Goal: Task Accomplishment & Management: Use online tool/utility

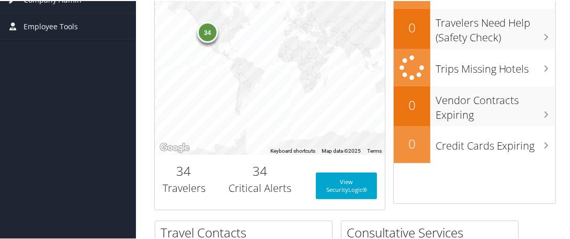
scroll to position [247, 0]
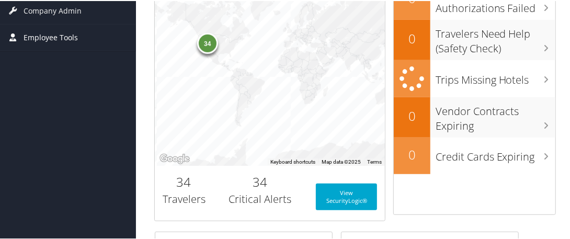
click at [66, 35] on span "Employee Tools" at bounding box center [51, 37] width 54 height 26
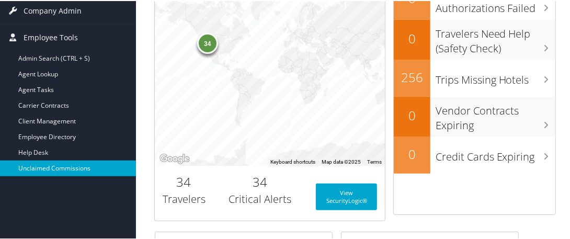
click at [56, 165] on link "Unclaimed Commissions" at bounding box center [68, 167] width 136 height 16
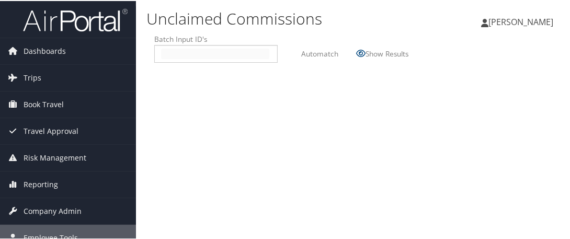
click at [187, 53] on input "text" at bounding box center [215, 53] width 108 height 10
type input "2509095"
click at [307, 46] on label "Automatch" at bounding box center [319, 52] width 37 height 19
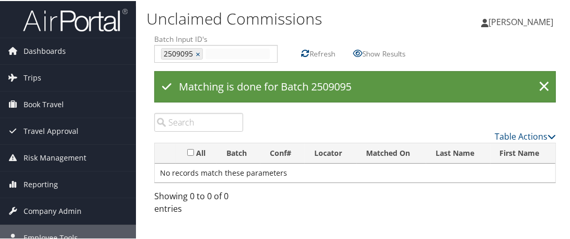
click at [232, 52] on input "text" at bounding box center [237, 53] width 64 height 10
type input "2509059"
type input "2509095, 2509059"
click at [197, 50] on link "×" at bounding box center [199, 53] width 7 height 10
type input "2509059"
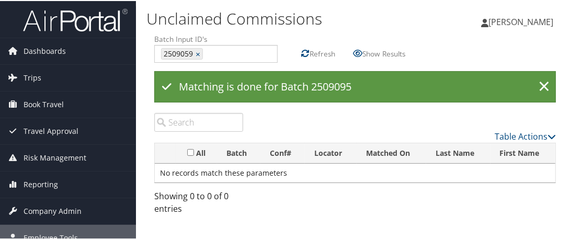
click at [316, 49] on label "Refresh" at bounding box center [322, 52] width 26 height 19
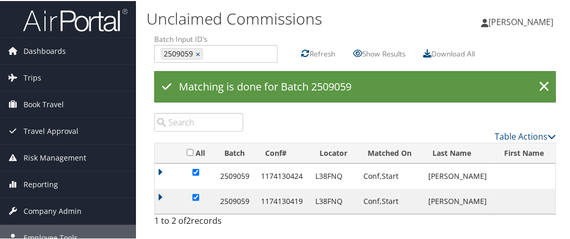
click at [422, 51] on div "Download All" at bounding box center [448, 52] width 67 height 27
click at [431, 54] on icon at bounding box center [427, 52] width 8 height 8
